Goal: Communication & Community: Connect with others

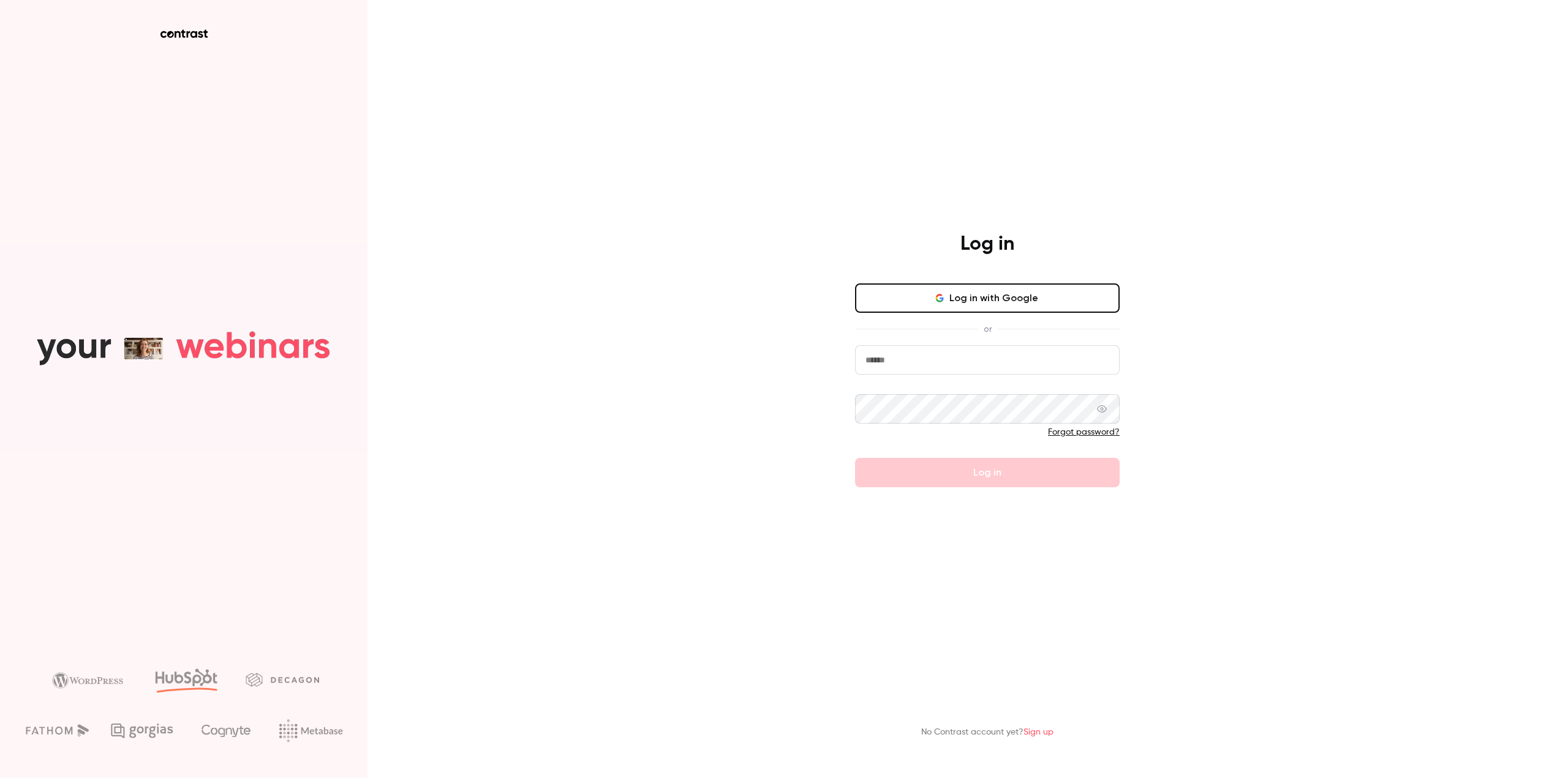
click at [990, 297] on button "Log in with Google" at bounding box center [987, 298] width 265 height 29
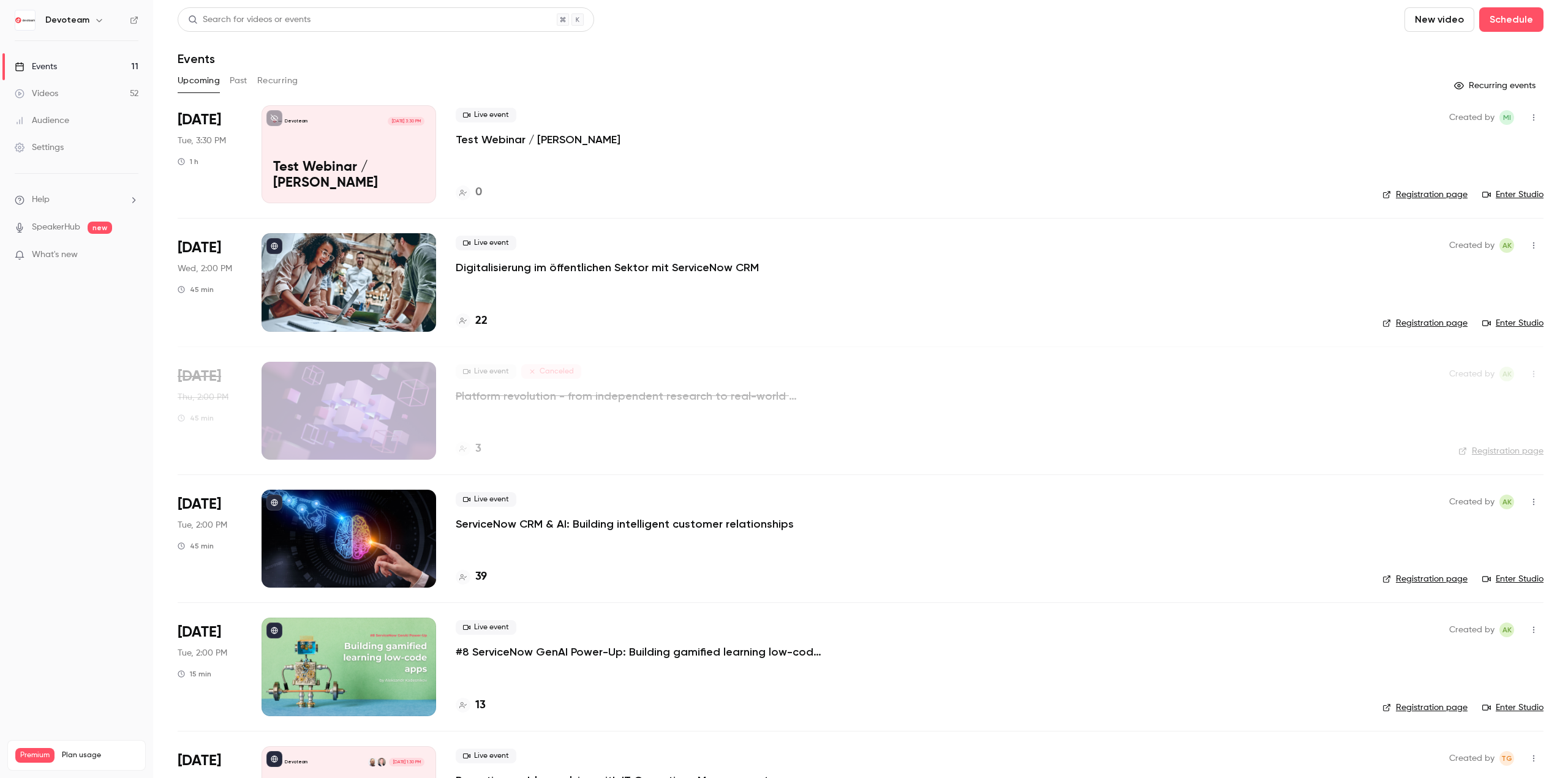
click at [1528, 109] on button "button" at bounding box center [1533, 117] width 19 height 19
click at [1025, 161] on div at bounding box center [784, 389] width 1568 height 778
click at [1516, 190] on link "Enter Studio" at bounding box center [1512, 195] width 61 height 12
click at [1528, 116] on icon "button" at bounding box center [1533, 117] width 10 height 9
click at [1487, 187] on li "Invite to Studio" at bounding box center [1467, 180] width 132 height 32
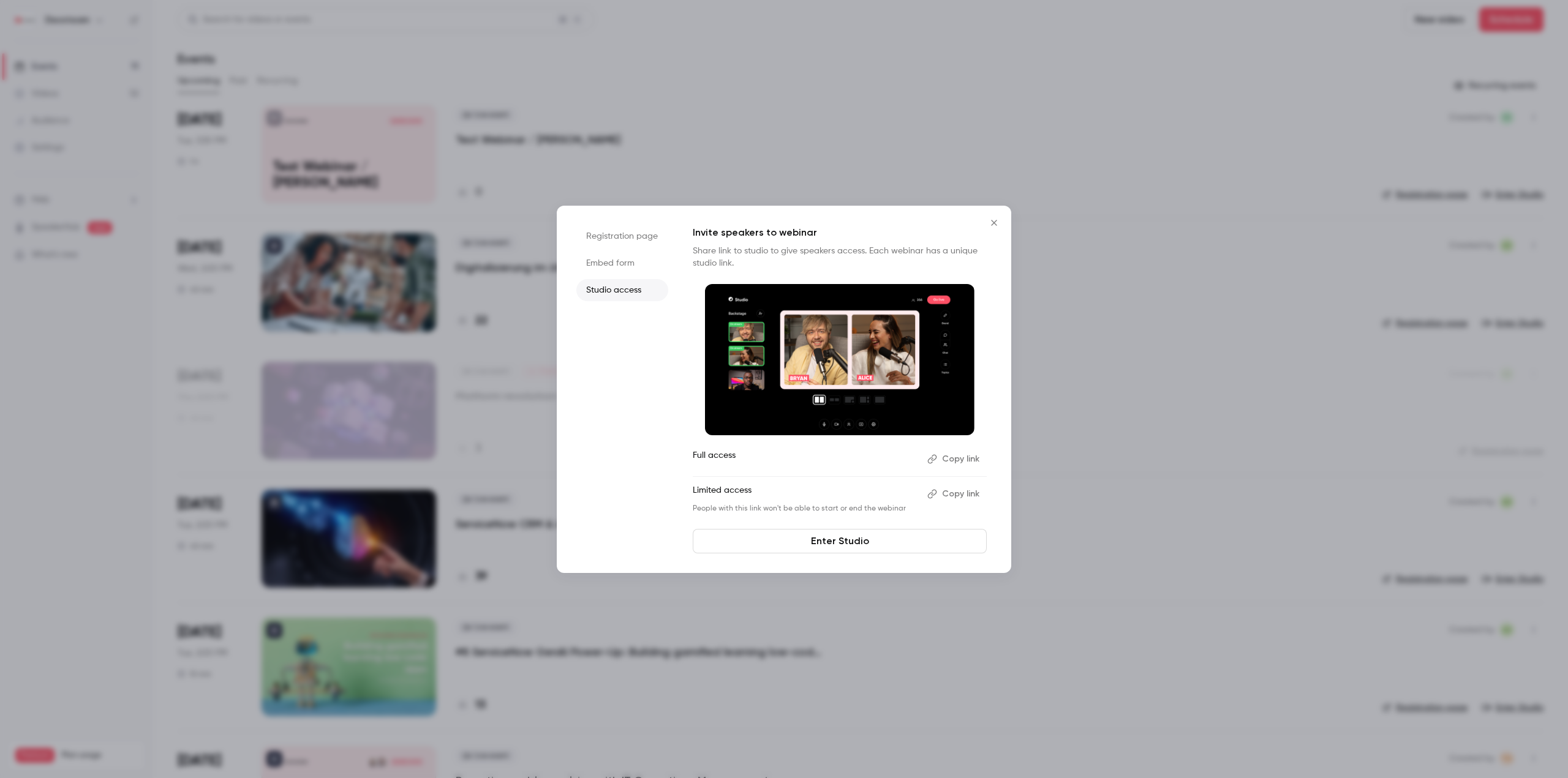
click at [1179, 199] on div at bounding box center [784, 389] width 1568 height 778
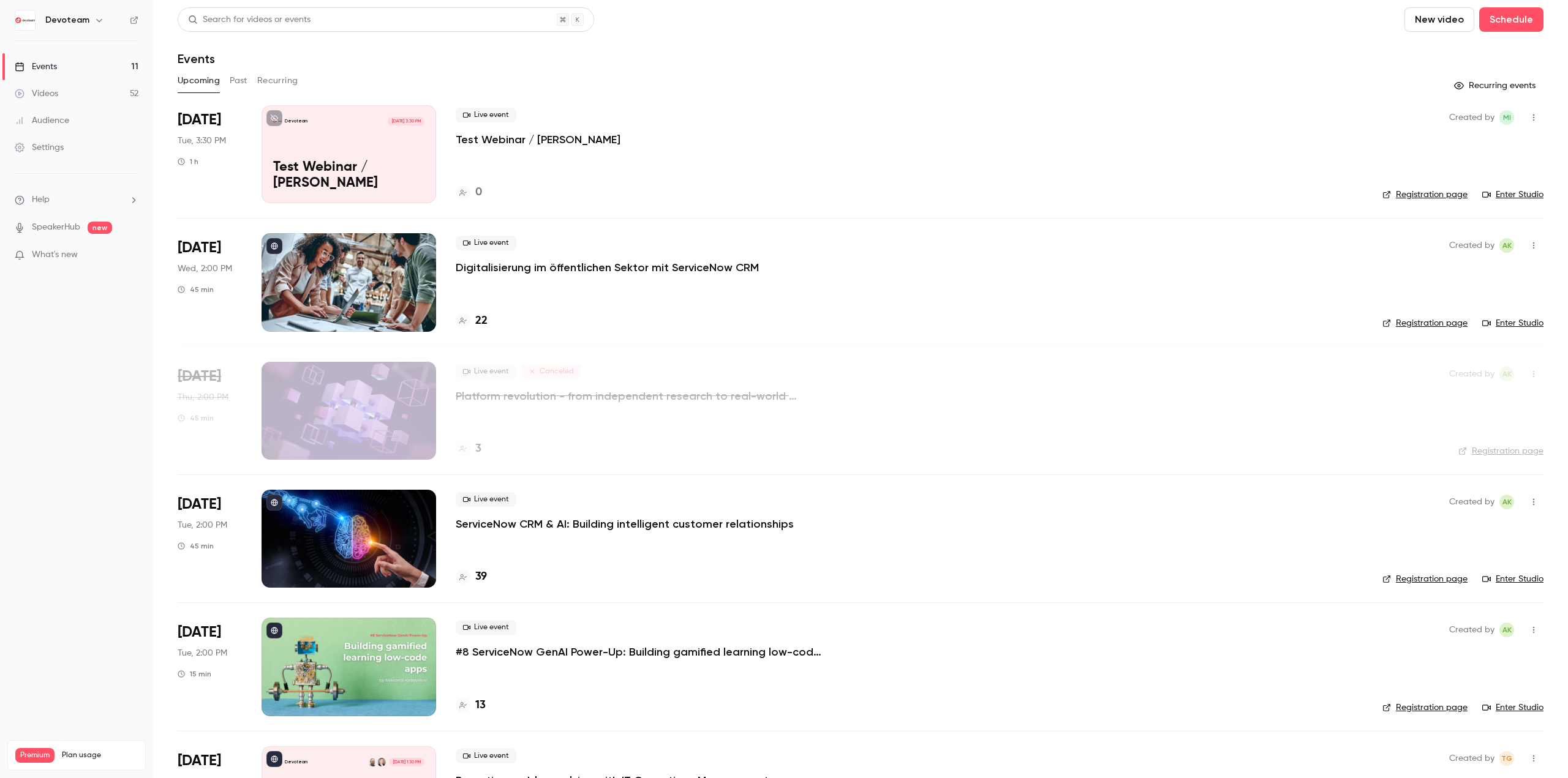
click at [1528, 118] on icon "button" at bounding box center [1533, 117] width 10 height 9
click at [1490, 179] on div "Invite to Studio" at bounding box center [1477, 181] width 93 height 12
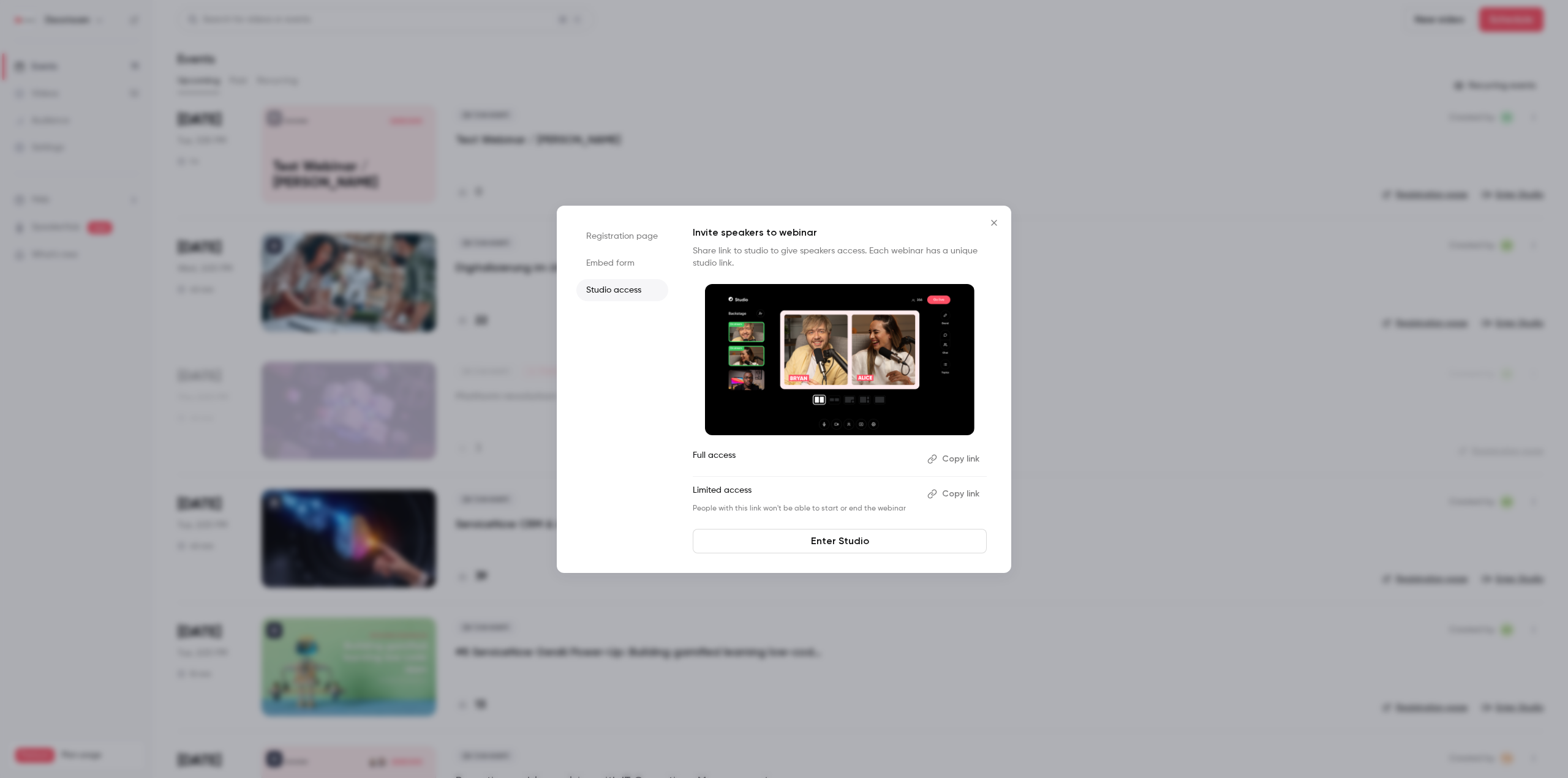
click at [950, 494] on button "Copy link" at bounding box center [954, 493] width 64 height 19
drag, startPoint x: 998, startPoint y: 221, endPoint x: 1016, endPoint y: 214, distance: 19.3
click at [998, 221] on icon "Close" at bounding box center [994, 223] width 15 height 10
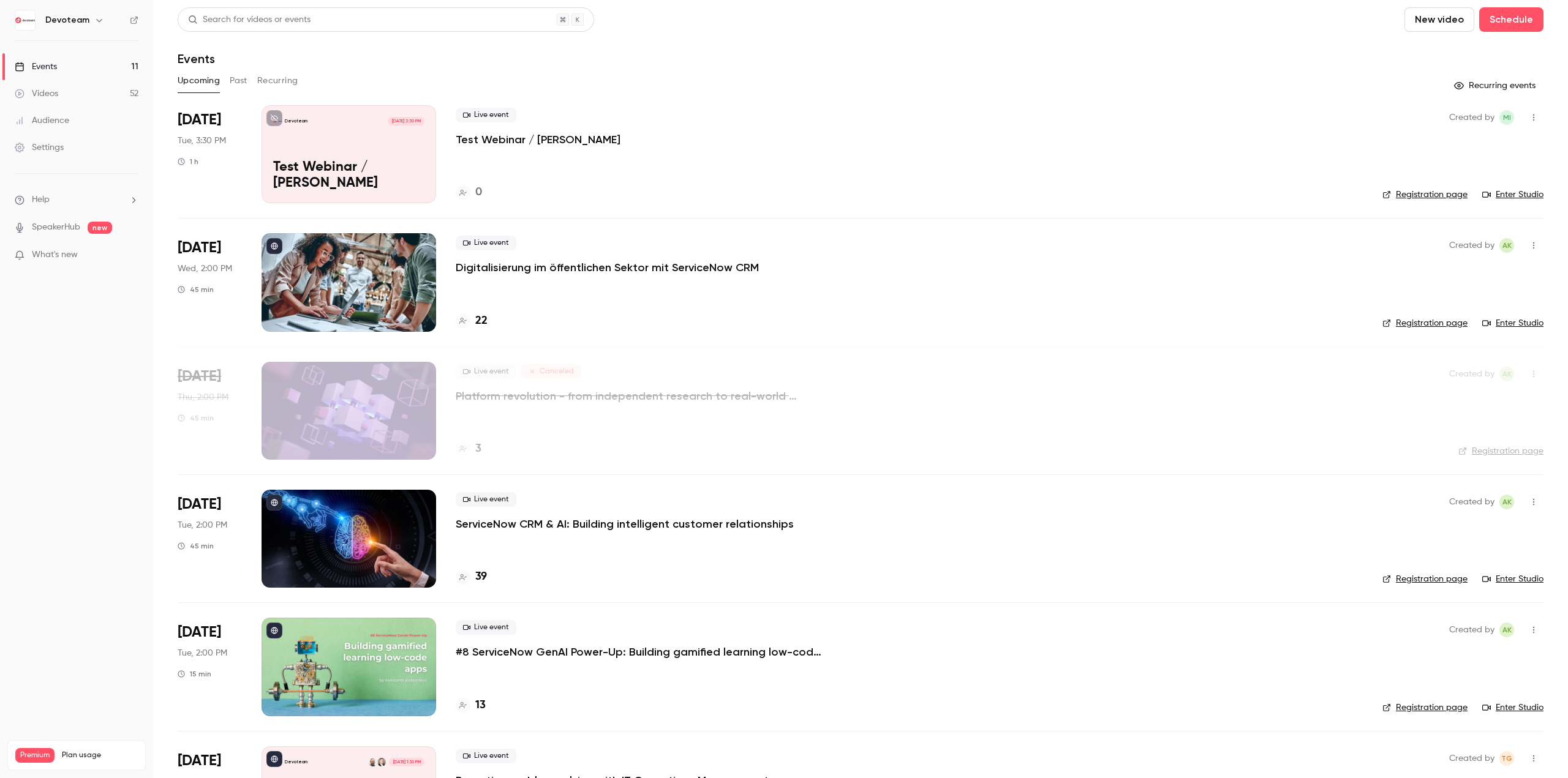
click at [1495, 195] on link "Enter Studio" at bounding box center [1512, 195] width 61 height 12
